Goal: Navigation & Orientation: Find specific page/section

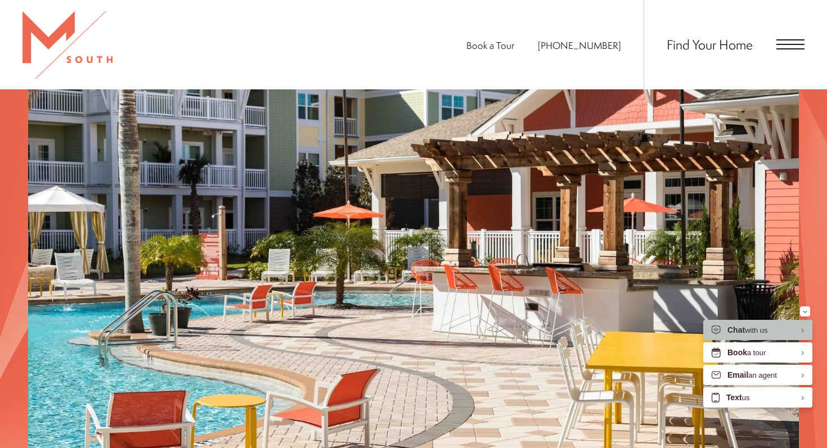
scroll to position [1754, 0]
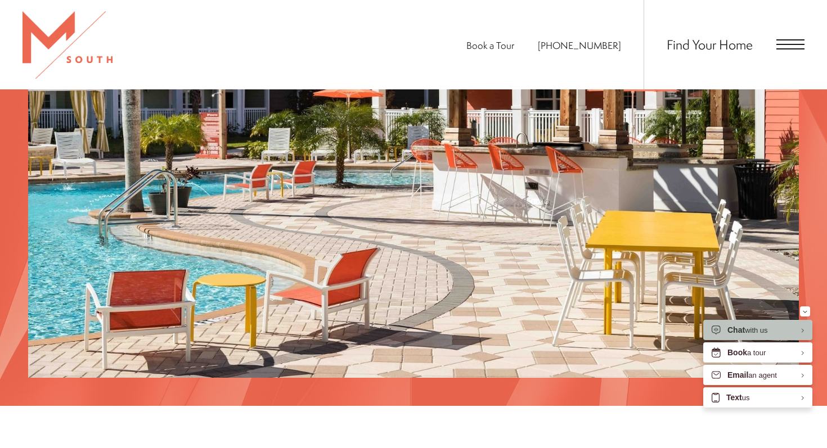
click at [779, 45] on span "Open Menu" at bounding box center [790, 44] width 28 height 1
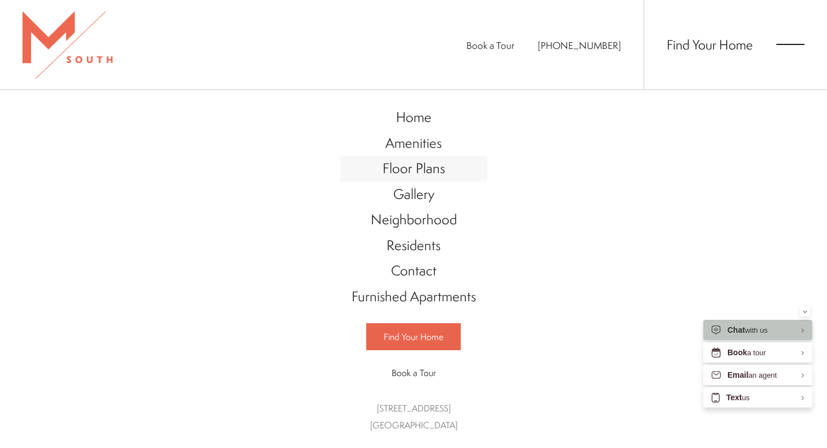
click at [391, 173] on span "Floor Plans" at bounding box center [414, 168] width 62 height 19
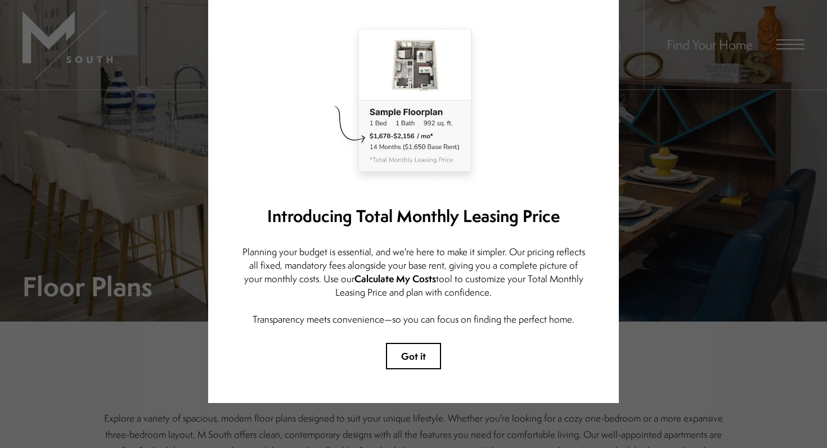
scroll to position [62, 0]
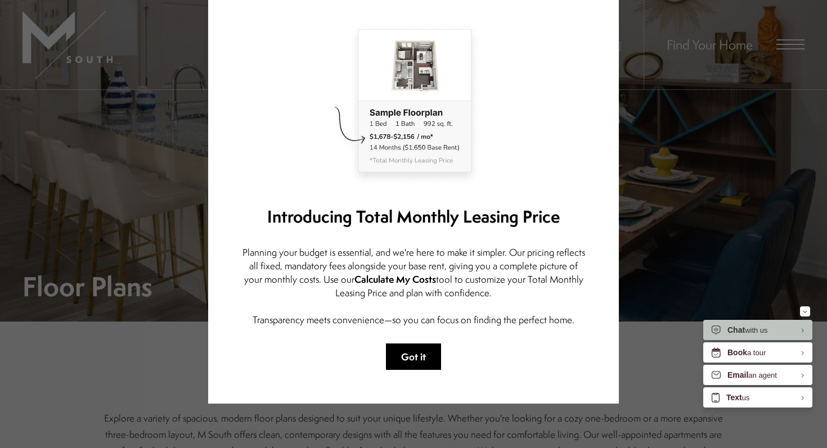
click at [408, 361] on button "Got it" at bounding box center [413, 357] width 55 height 26
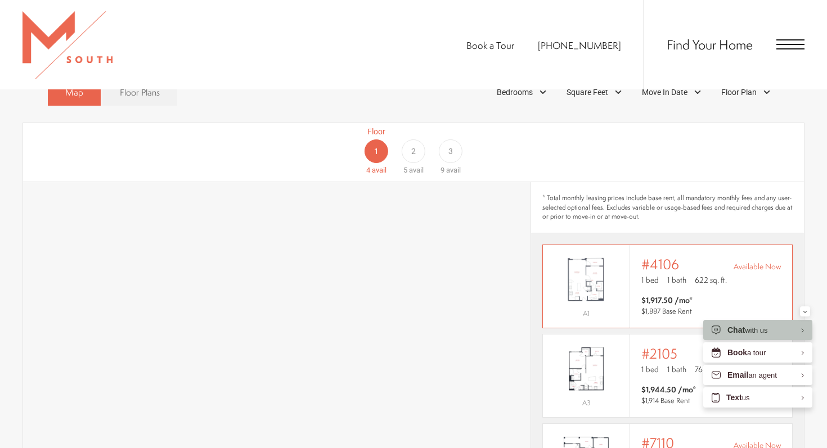
scroll to position [680, 0]
click at [412, 145] on span "2" at bounding box center [413, 151] width 5 height 12
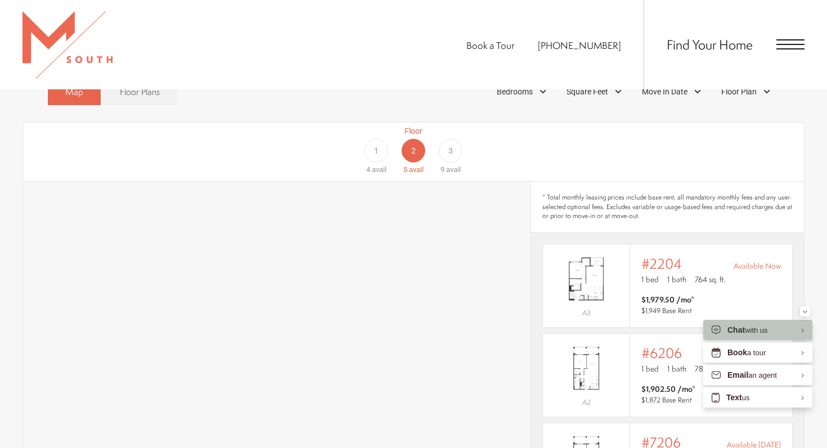
click at [452, 145] on span "3" at bounding box center [450, 151] width 5 height 12
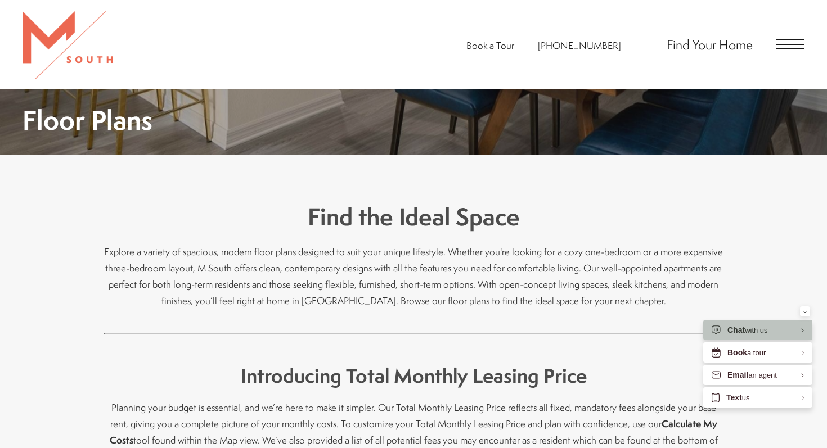
scroll to position [0, 0]
